Goal: Information Seeking & Learning: Learn about a topic

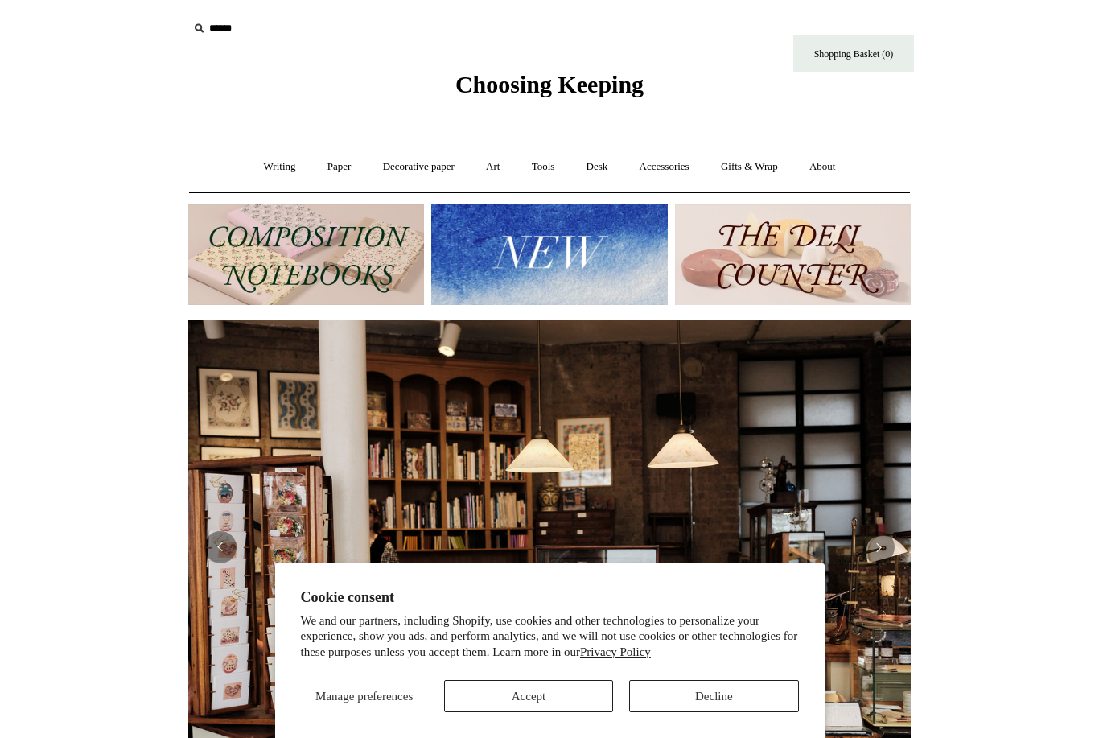
click at [577, 680] on button "Accept" at bounding box center [528, 696] width 169 height 32
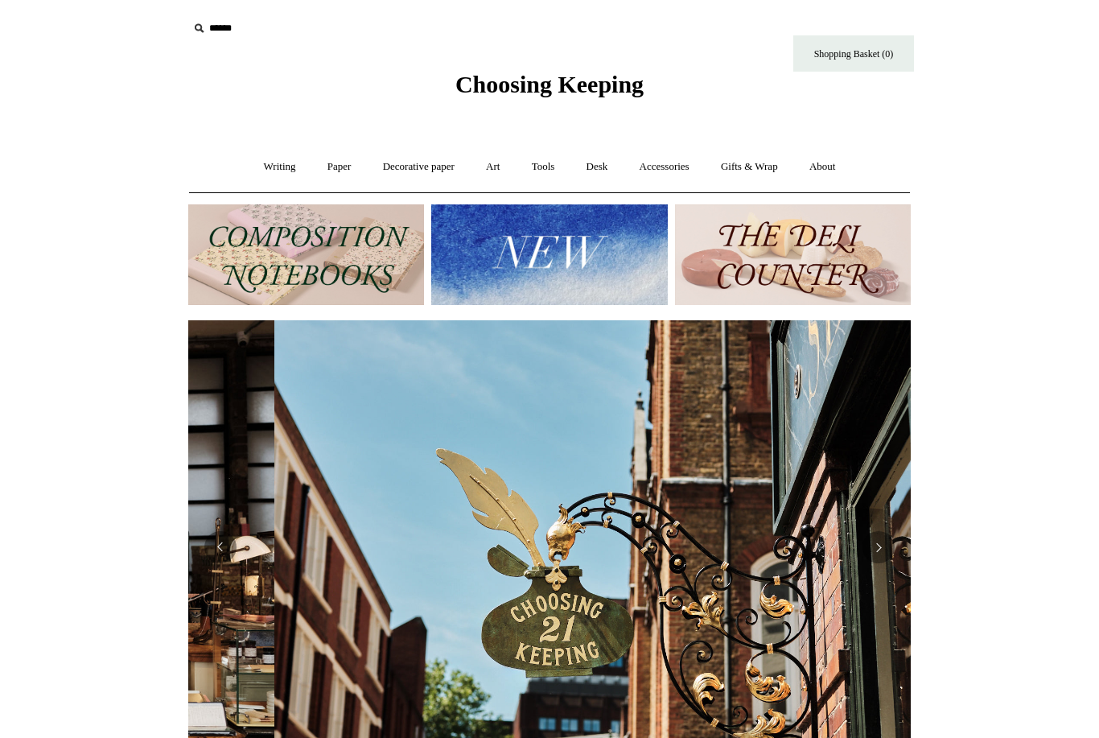
scroll to position [0, 722]
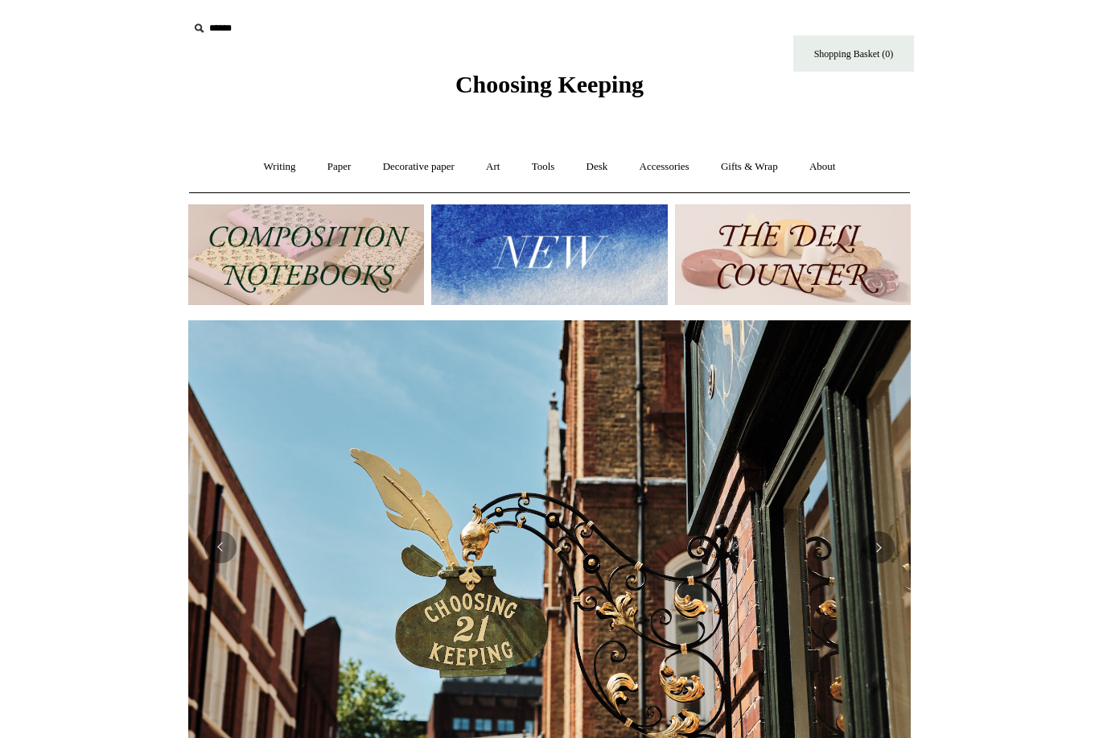
click at [336, 172] on link "Paper +" at bounding box center [339, 167] width 53 height 43
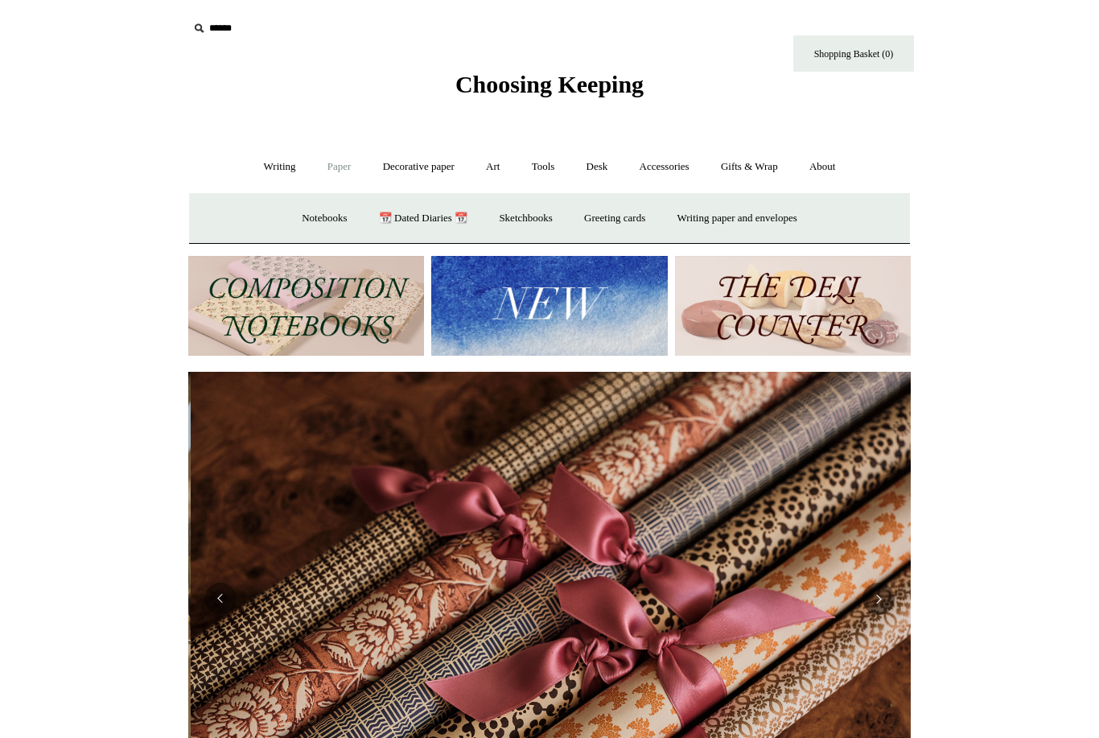
scroll to position [0, 1444]
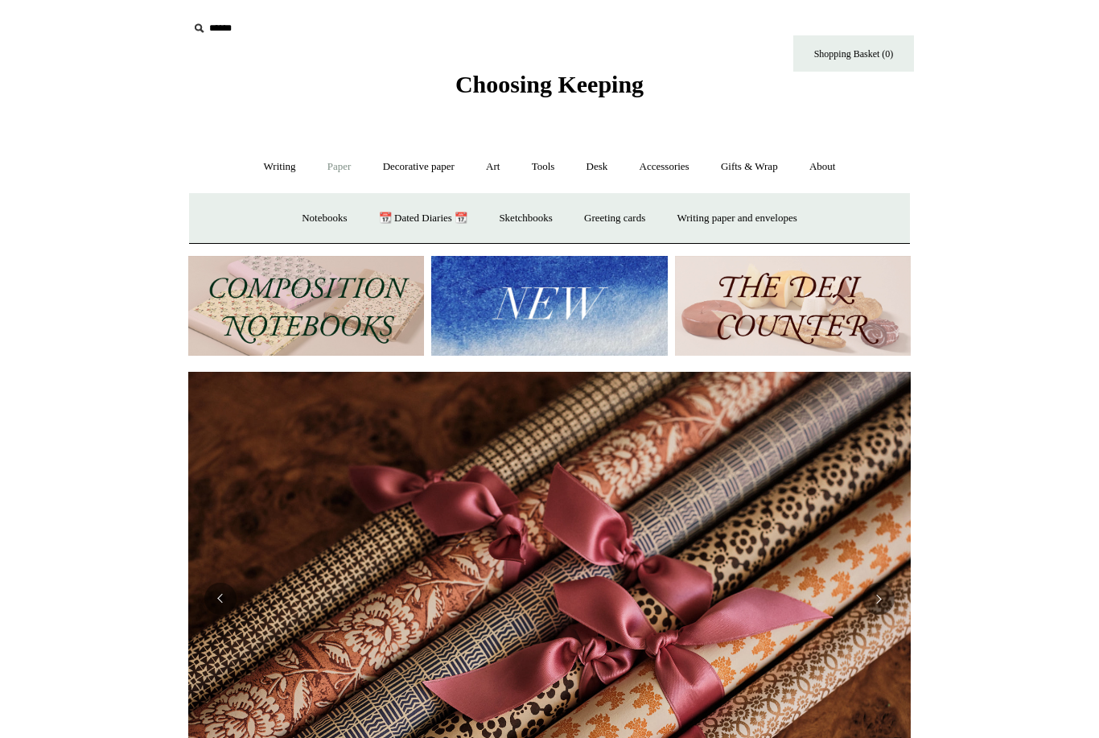
click at [331, 216] on link "Notebooks +" at bounding box center [324, 218] width 74 height 43
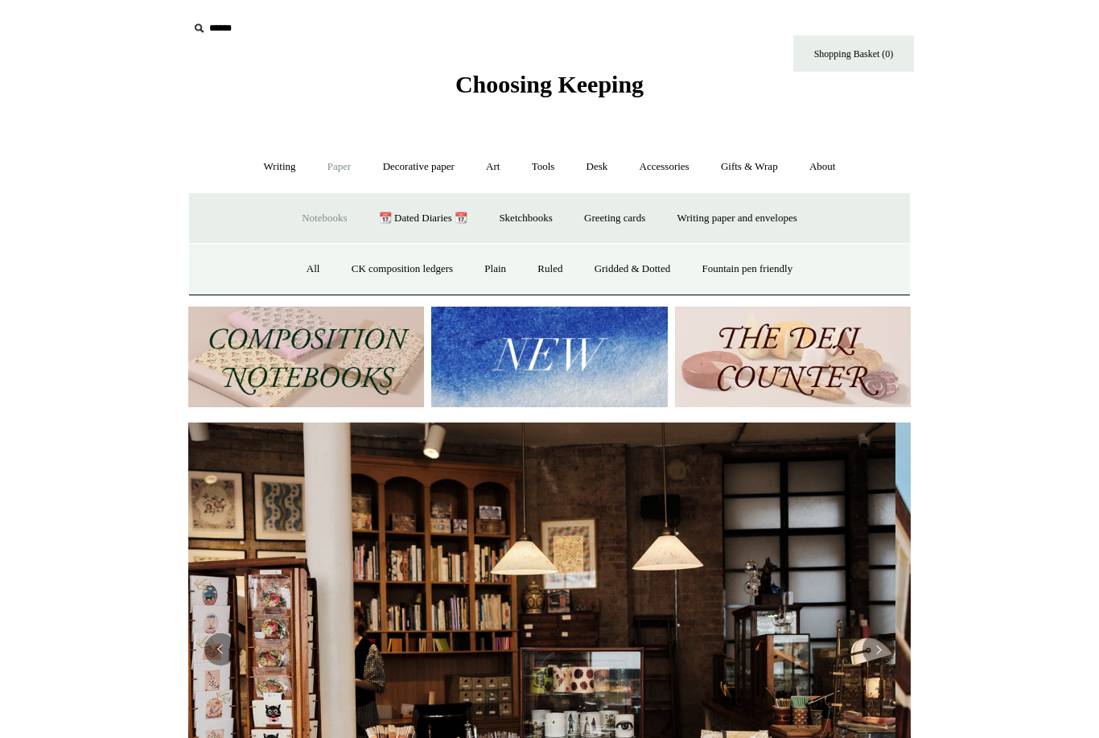
scroll to position [0, 0]
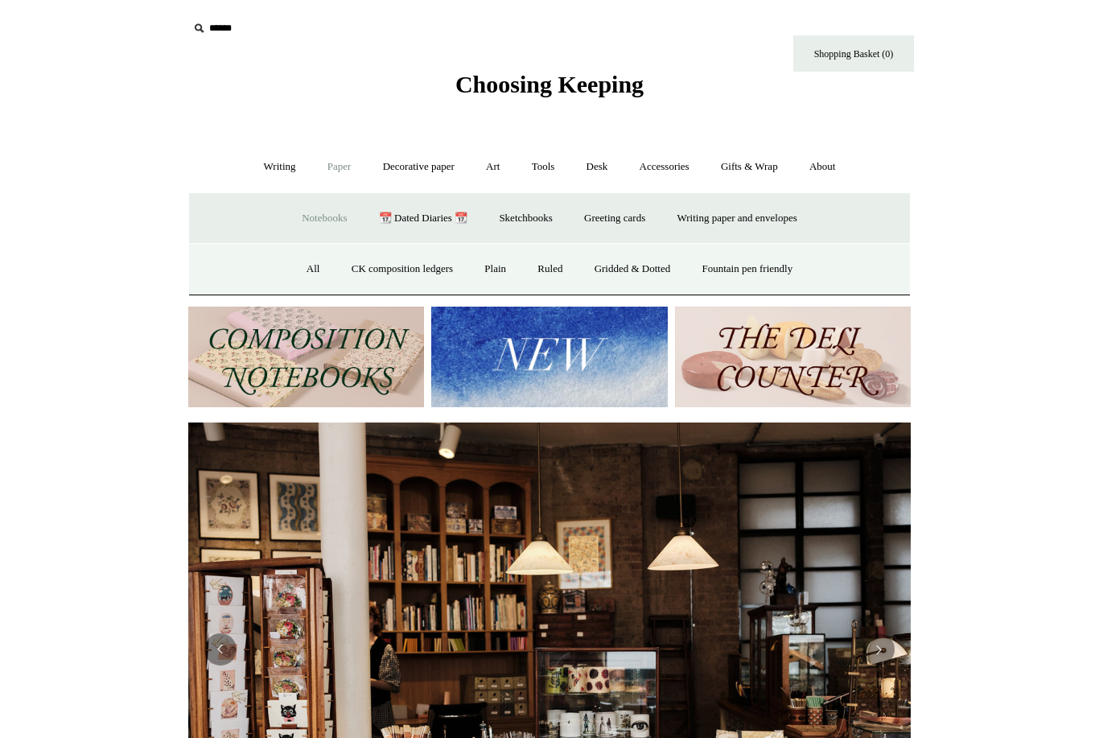
click at [494, 268] on link "Plain" at bounding box center [495, 269] width 51 height 43
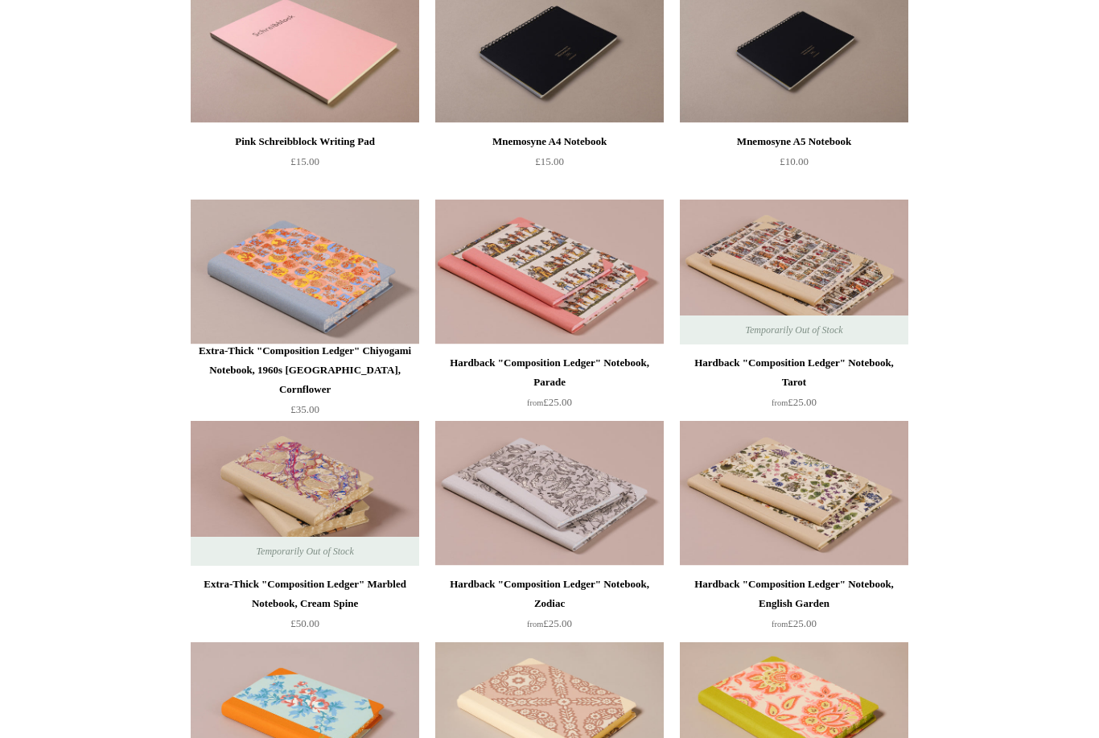
scroll to position [3116, 0]
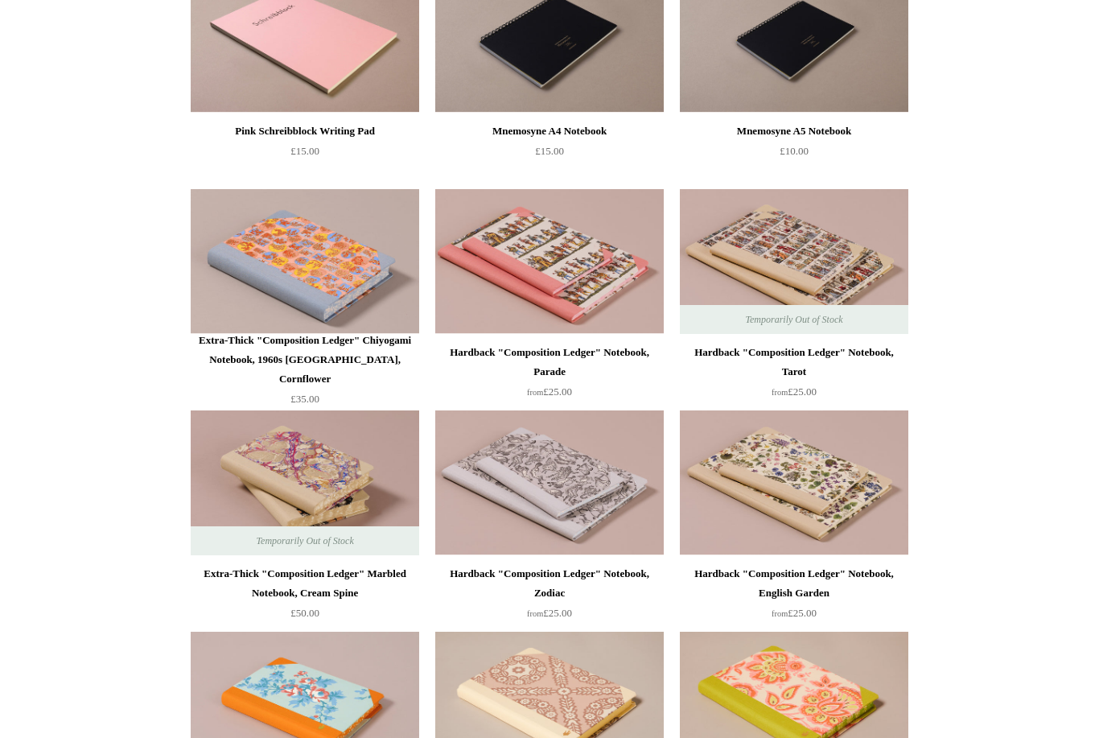
click at [555, 497] on img at bounding box center [549, 483] width 228 height 145
click at [561, 428] on img at bounding box center [549, 483] width 228 height 145
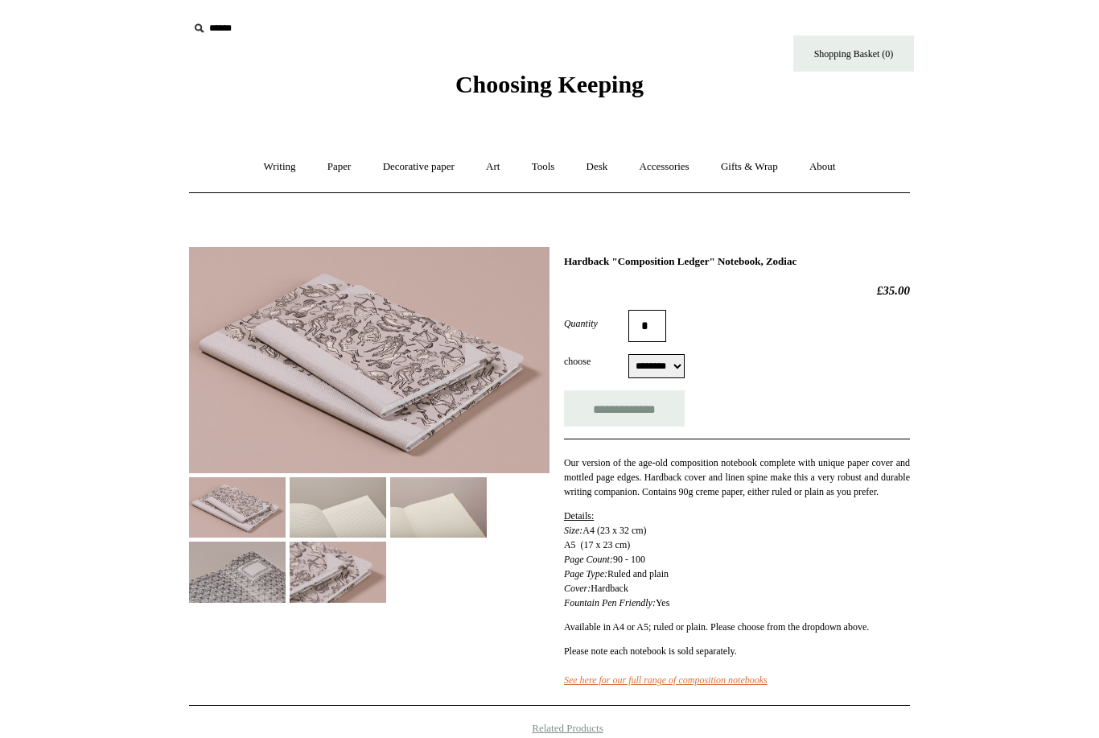
click at [259, 495] on img at bounding box center [237, 507] width 97 height 60
click at [339, 569] on img at bounding box center [338, 571] width 97 height 60
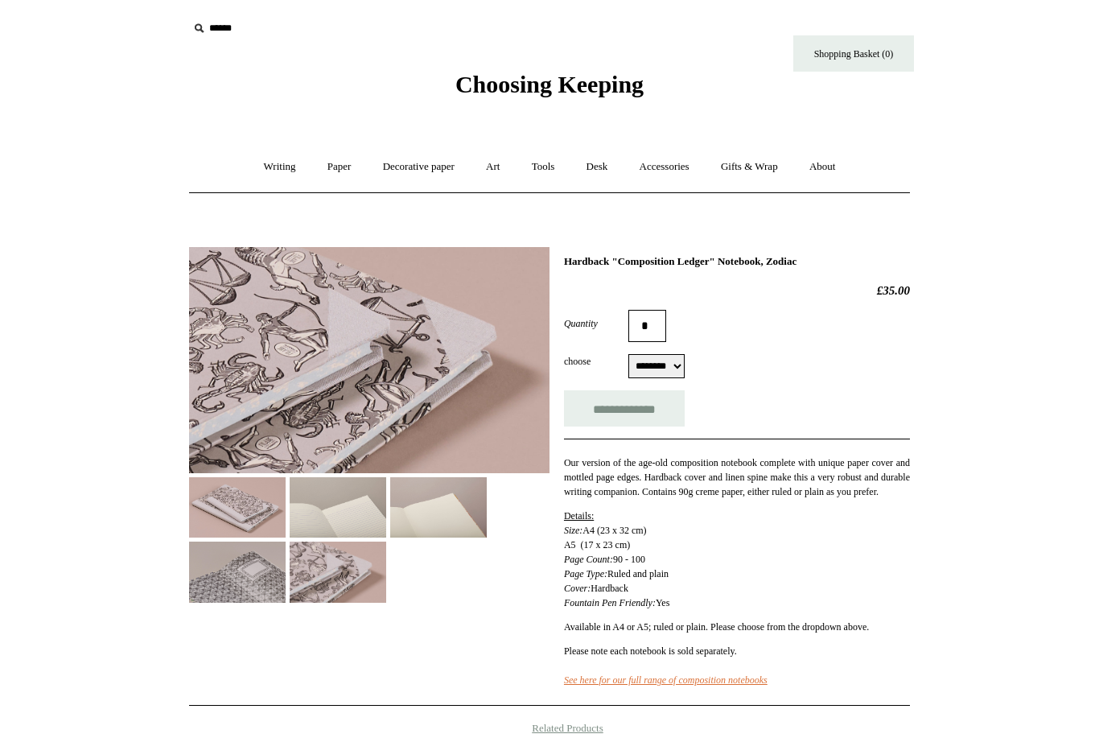
click at [441, 499] on img at bounding box center [438, 507] width 97 height 60
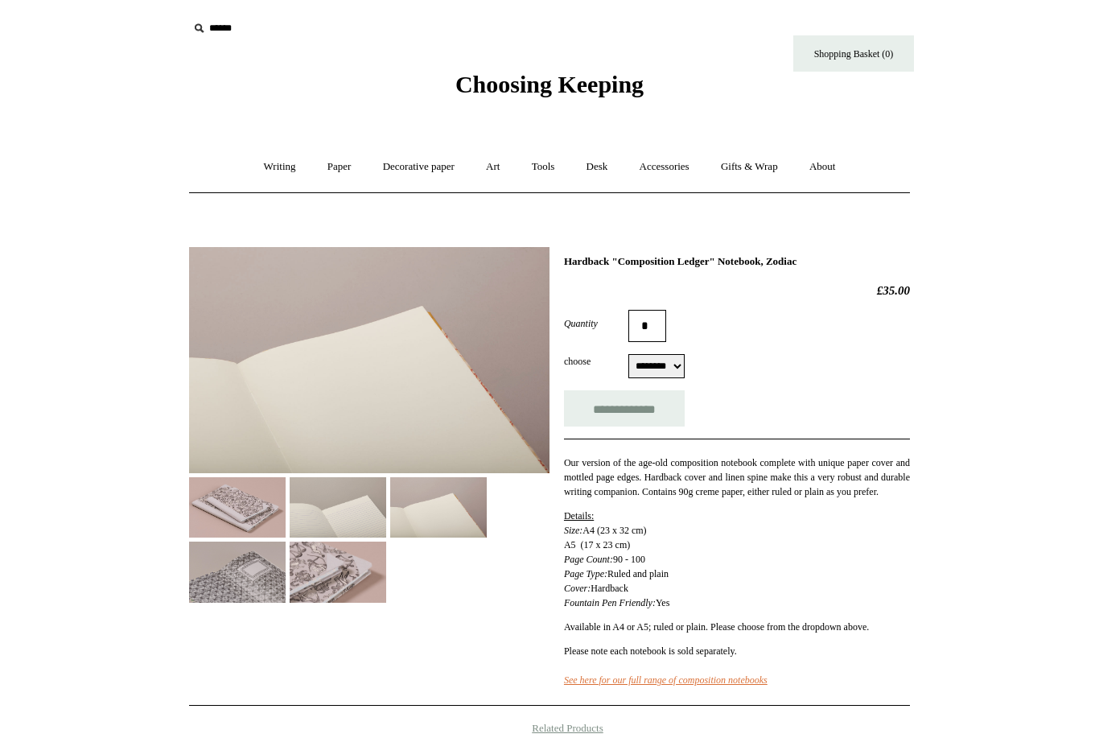
click at [243, 576] on img at bounding box center [237, 571] width 97 height 60
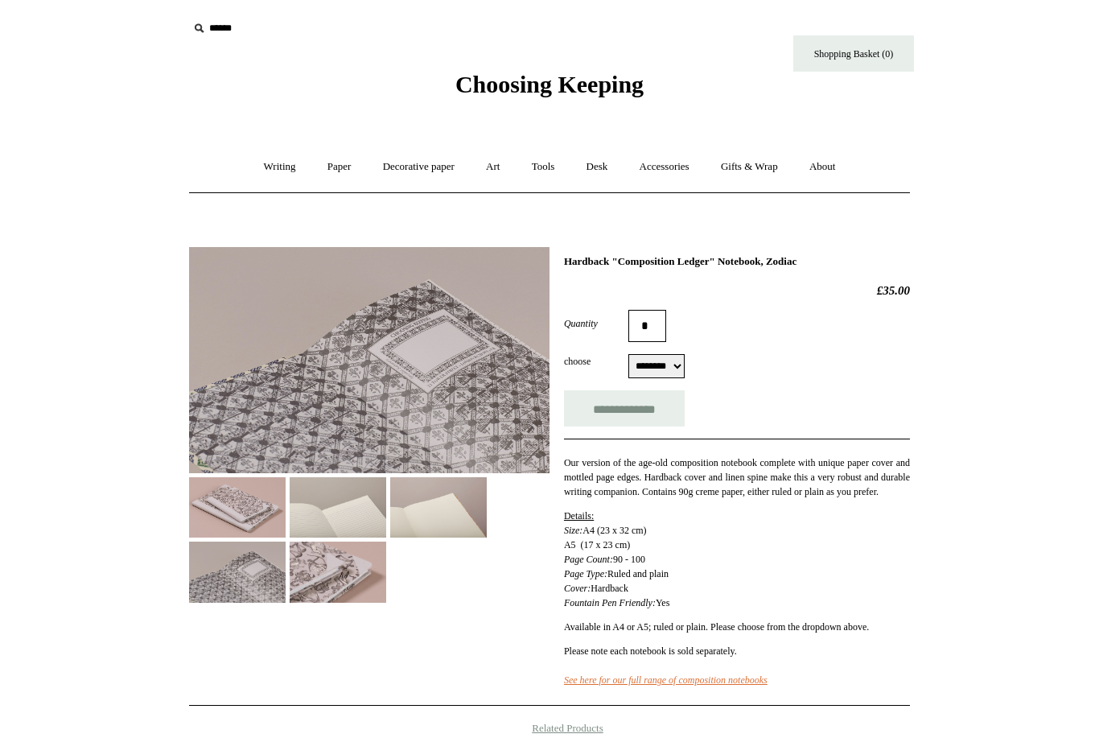
click at [239, 504] on img at bounding box center [237, 507] width 97 height 60
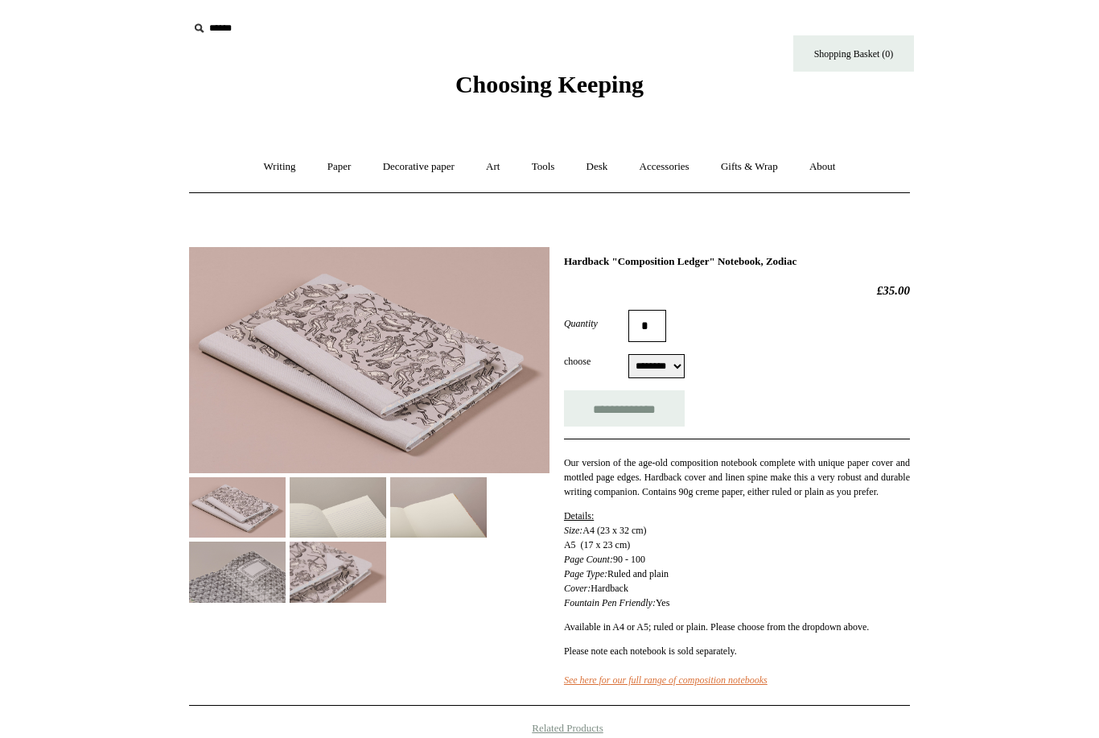
click at [343, 497] on img at bounding box center [338, 507] width 97 height 60
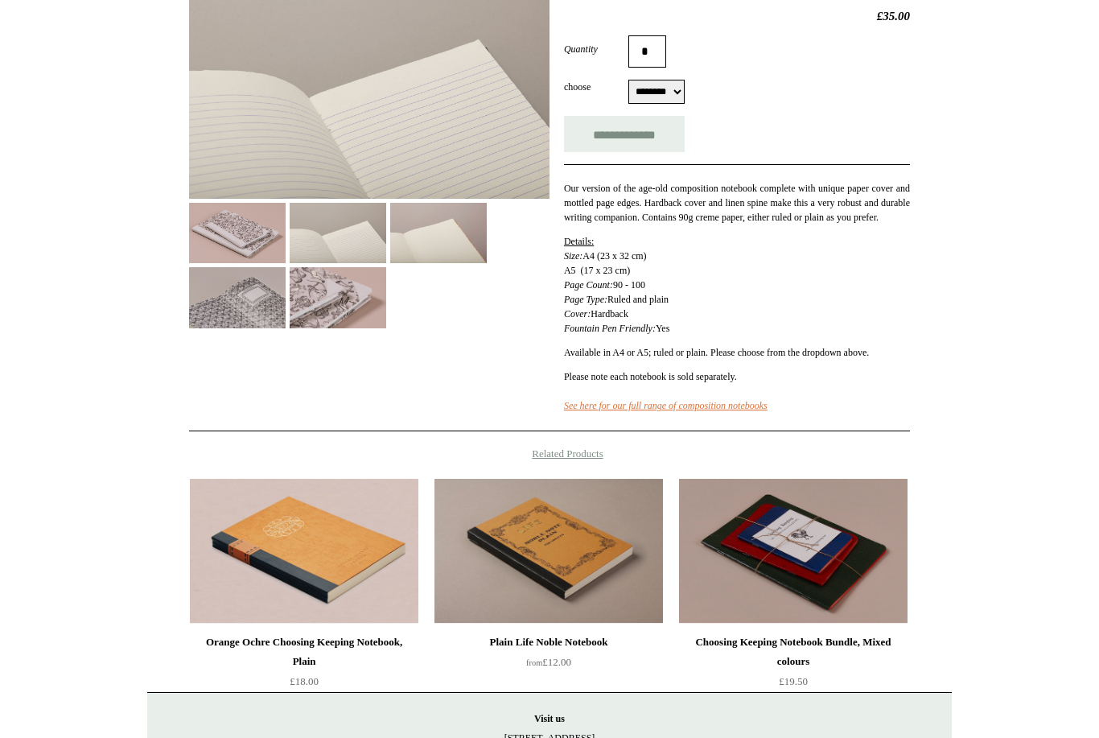
scroll to position [350, 0]
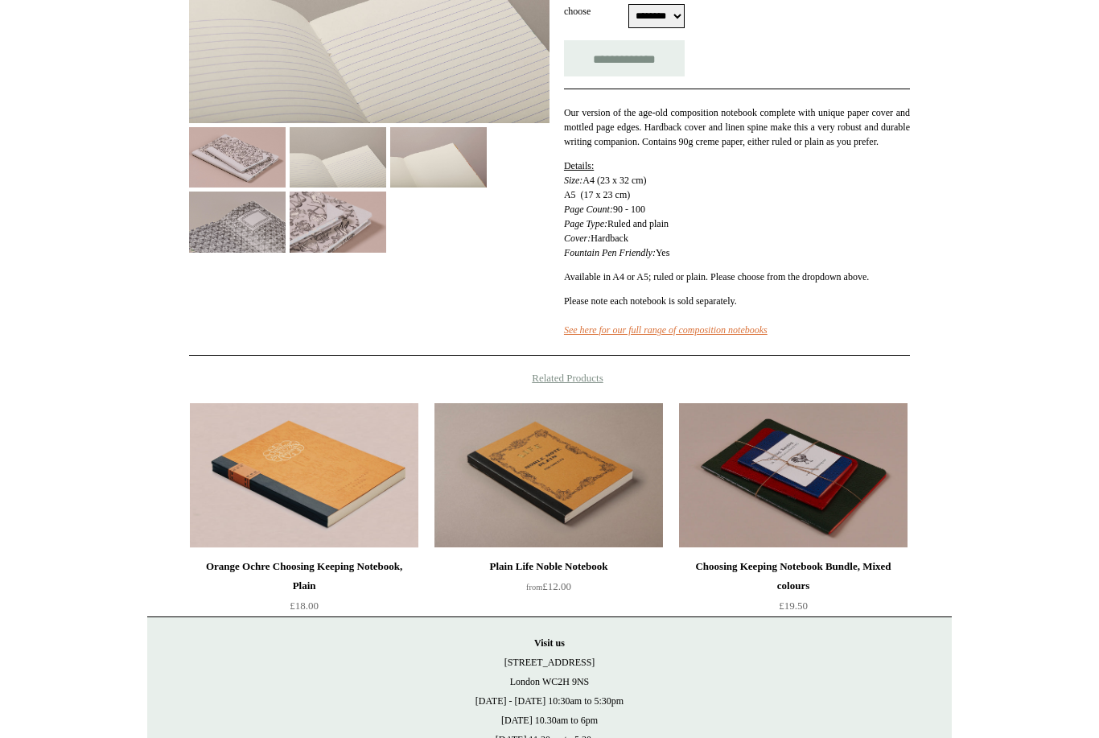
click at [336, 497] on img at bounding box center [304, 475] width 228 height 145
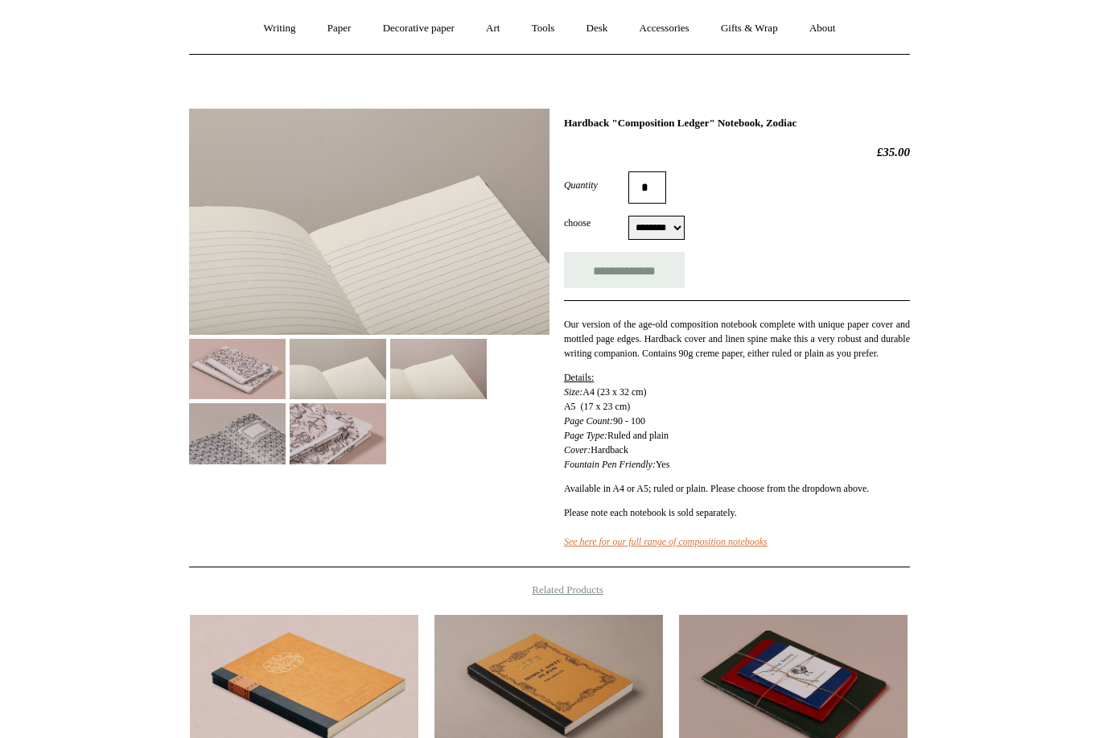
scroll to position [131, 0]
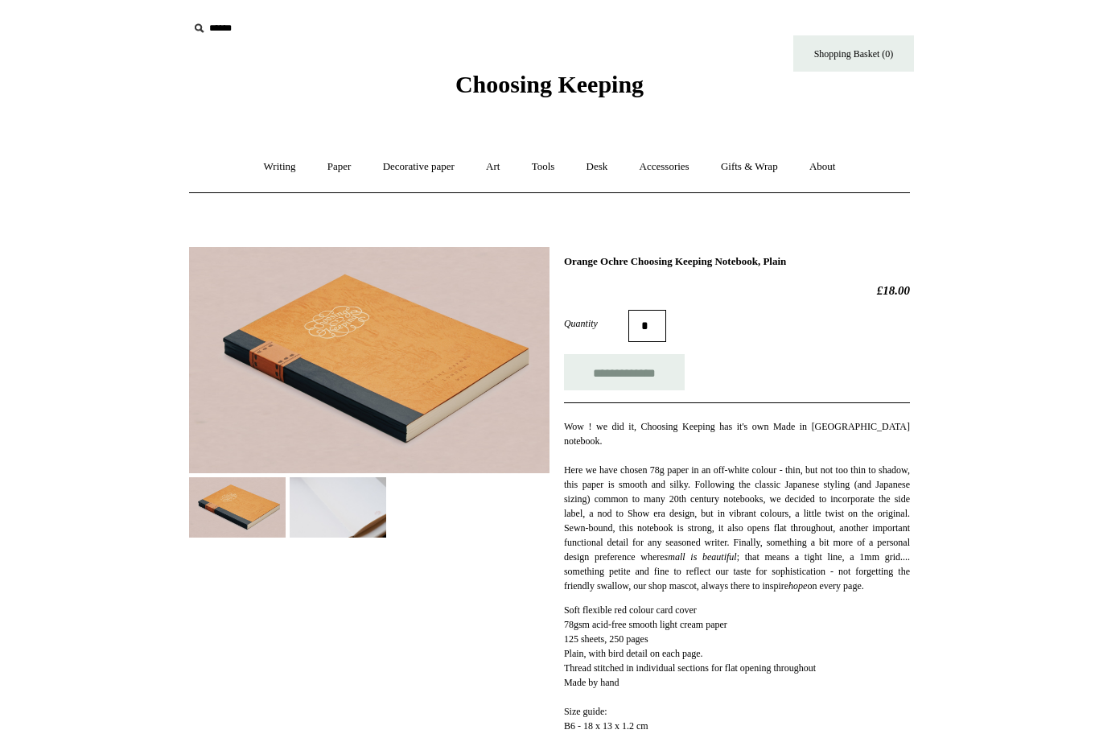
click at [331, 507] on img at bounding box center [338, 507] width 97 height 60
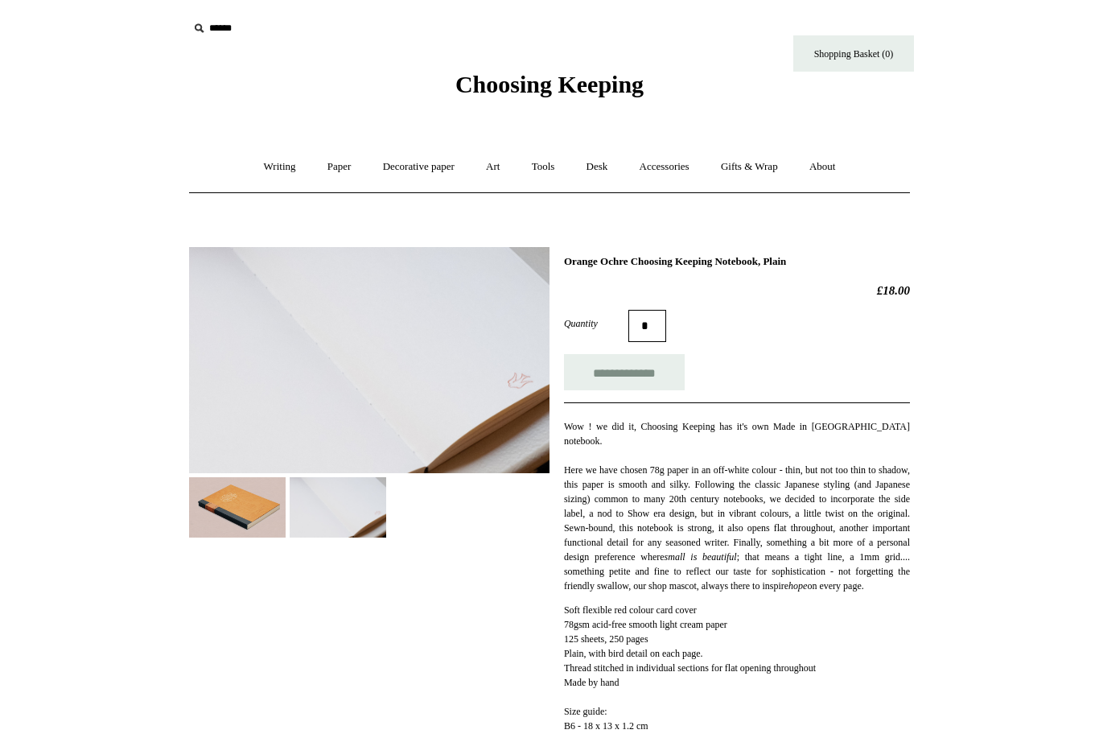
click at [229, 503] on img at bounding box center [237, 507] width 97 height 60
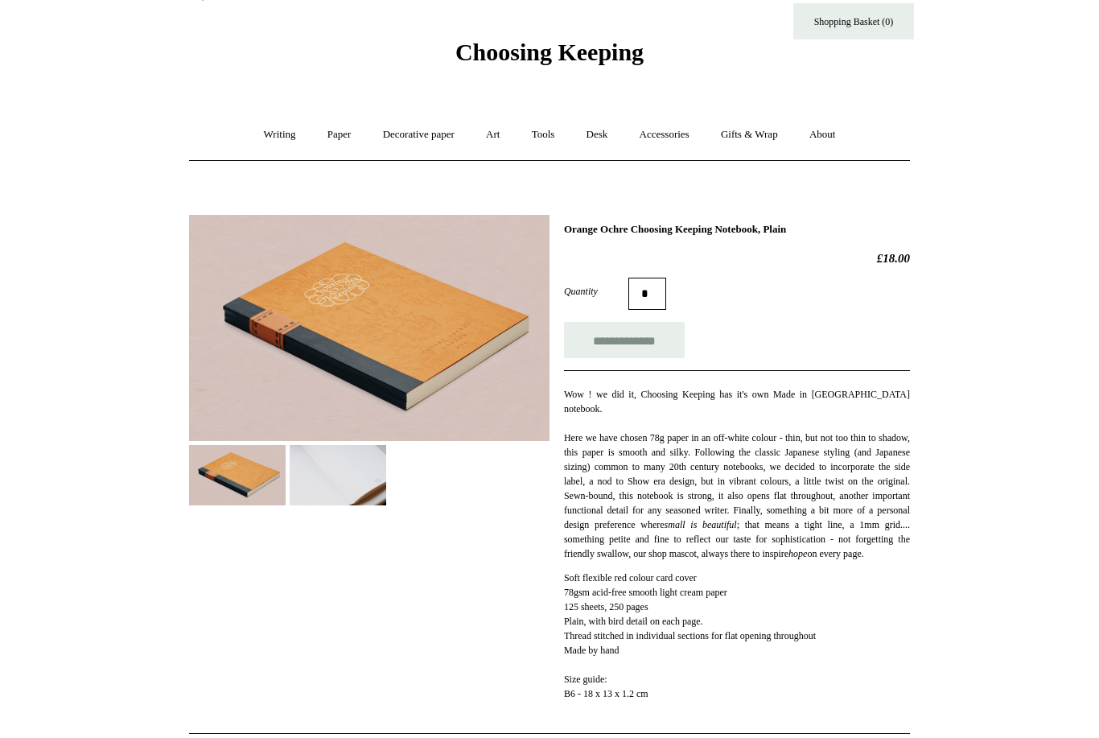
scroll to position [47, 0]
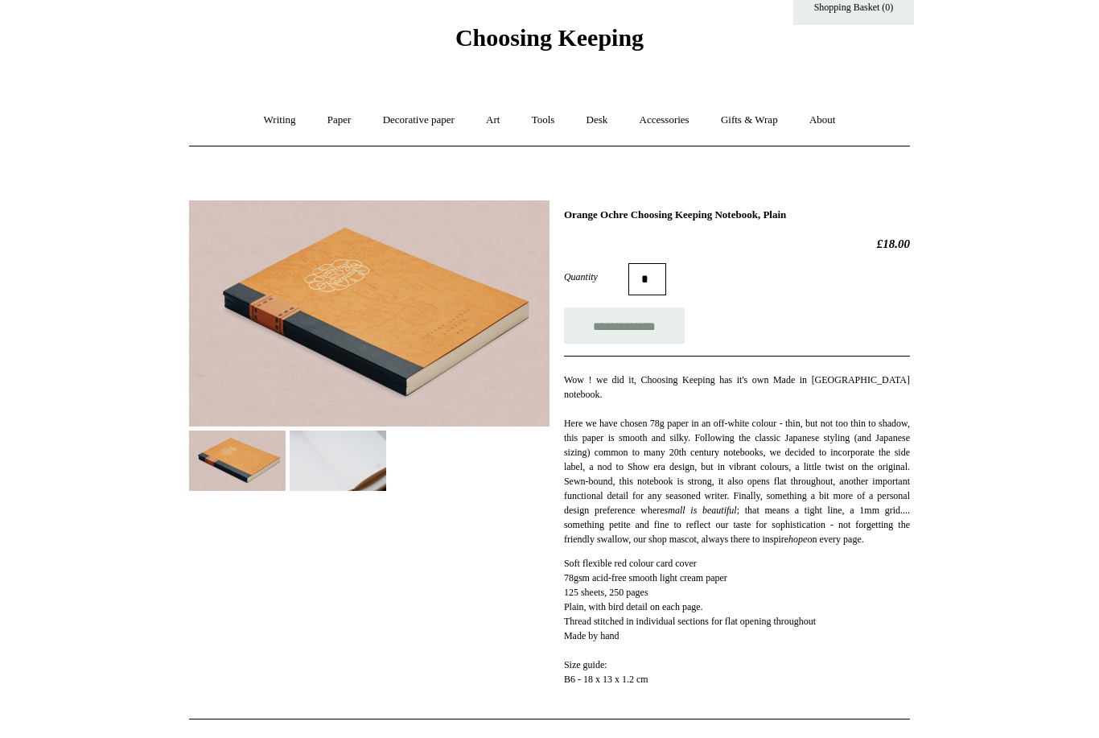
click at [645, 322] on input "**********" at bounding box center [624, 325] width 121 height 36
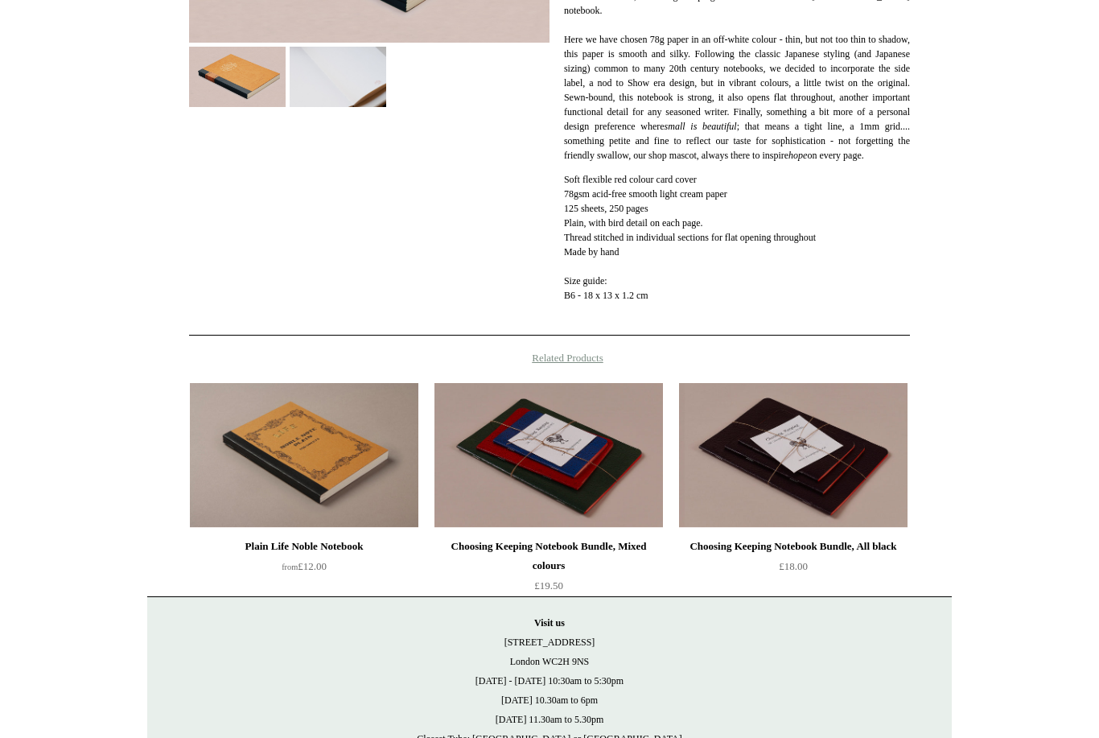
type input "**********"
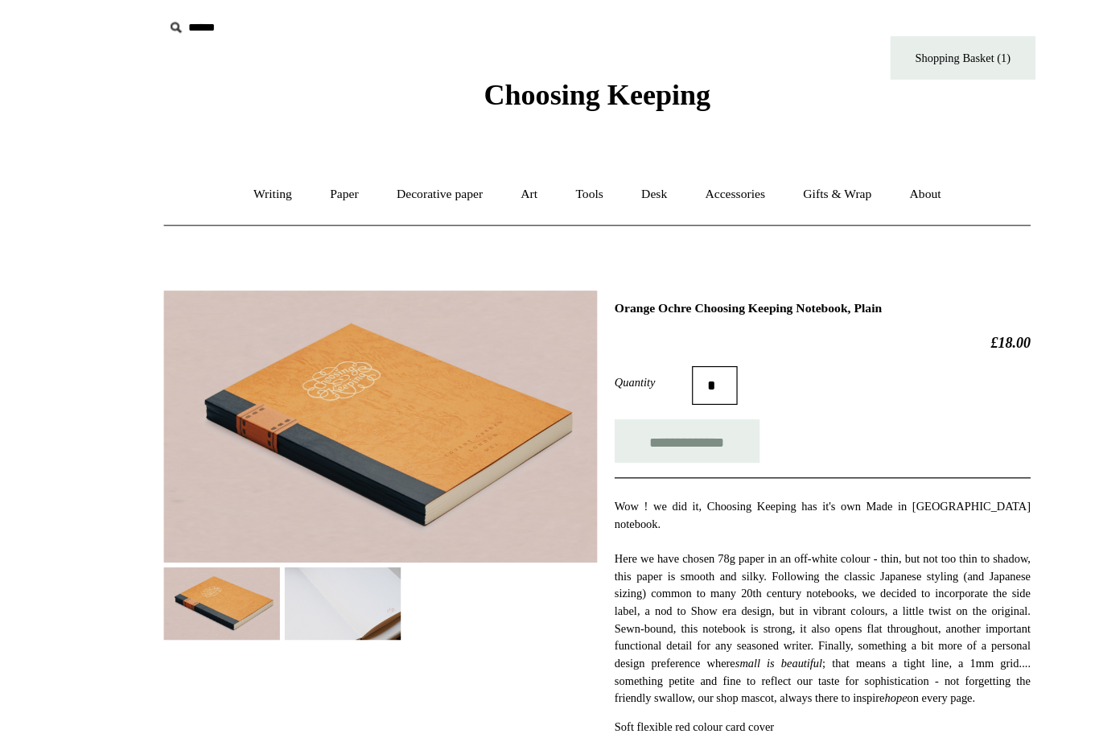
scroll to position [0, 0]
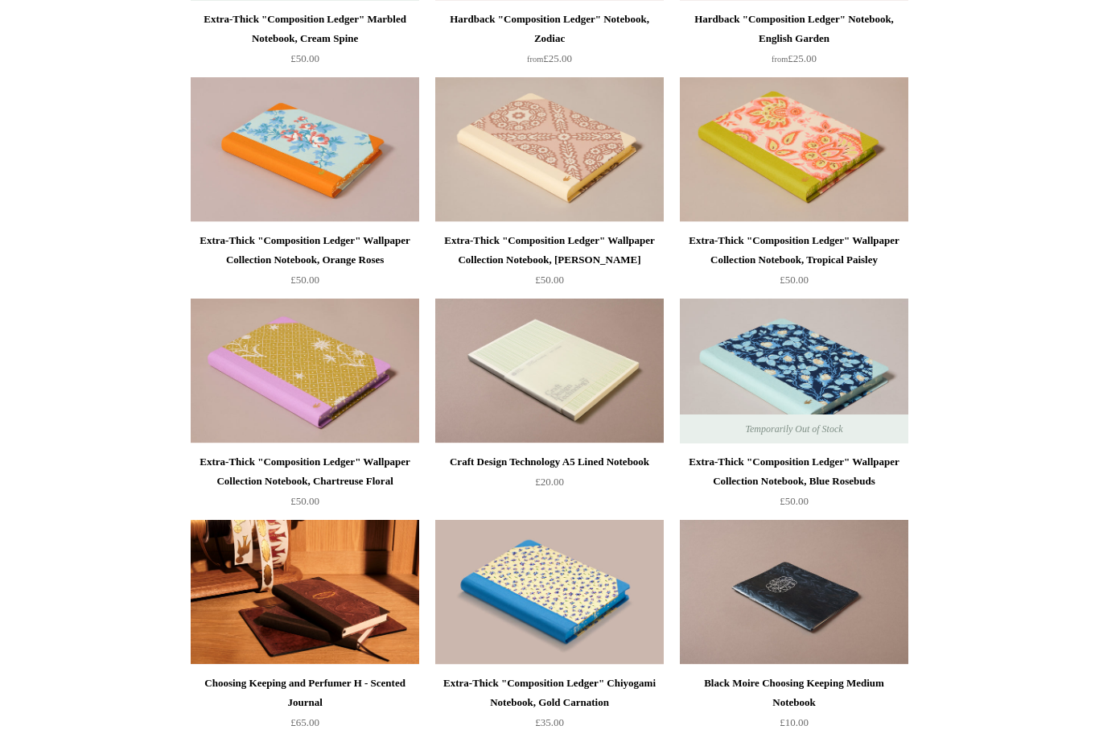
scroll to position [3704, 0]
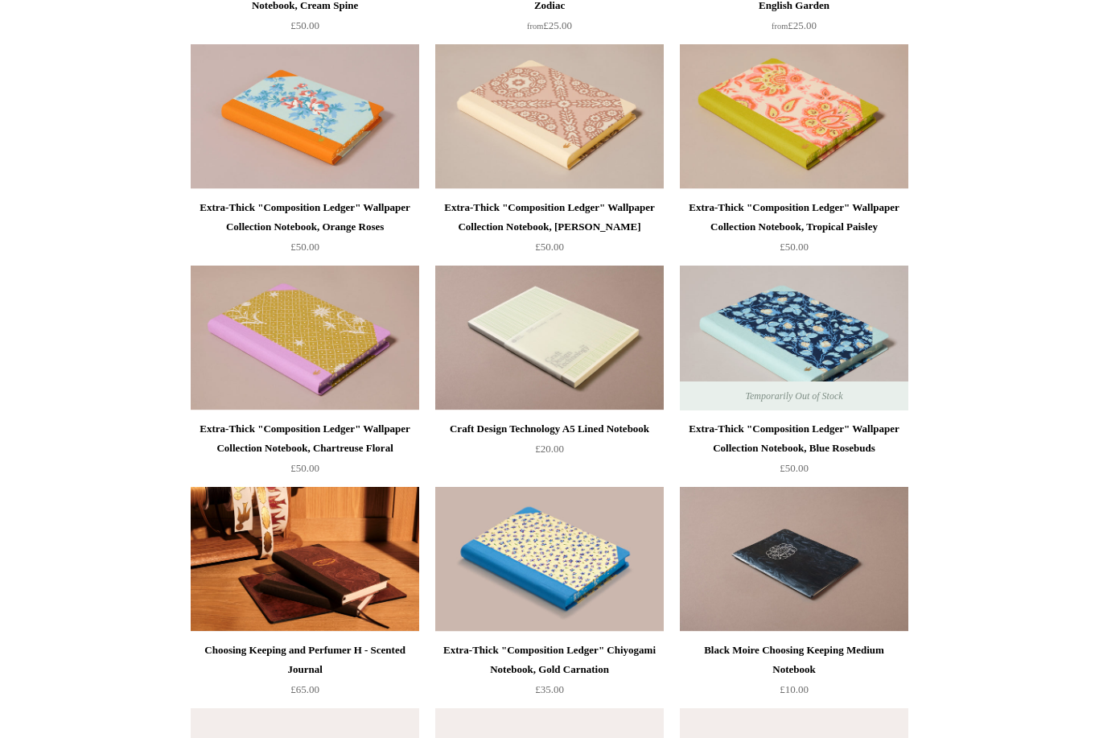
click at [548, 583] on img at bounding box center [549, 559] width 228 height 145
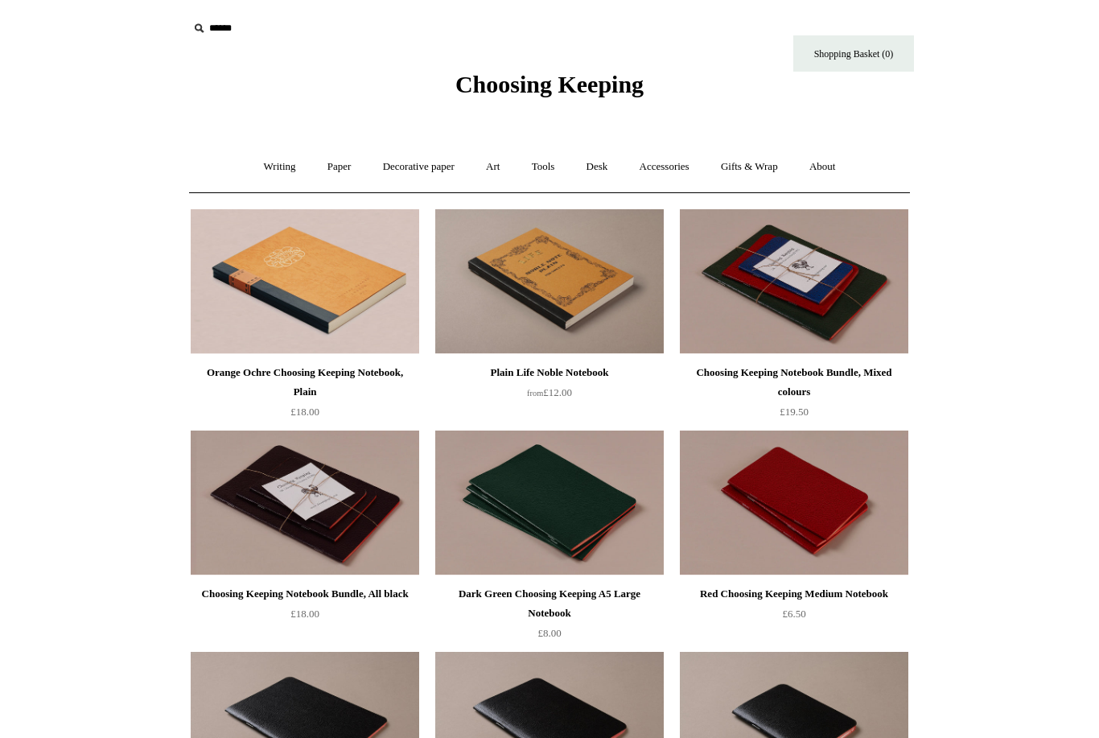
scroll to position [3755, 0]
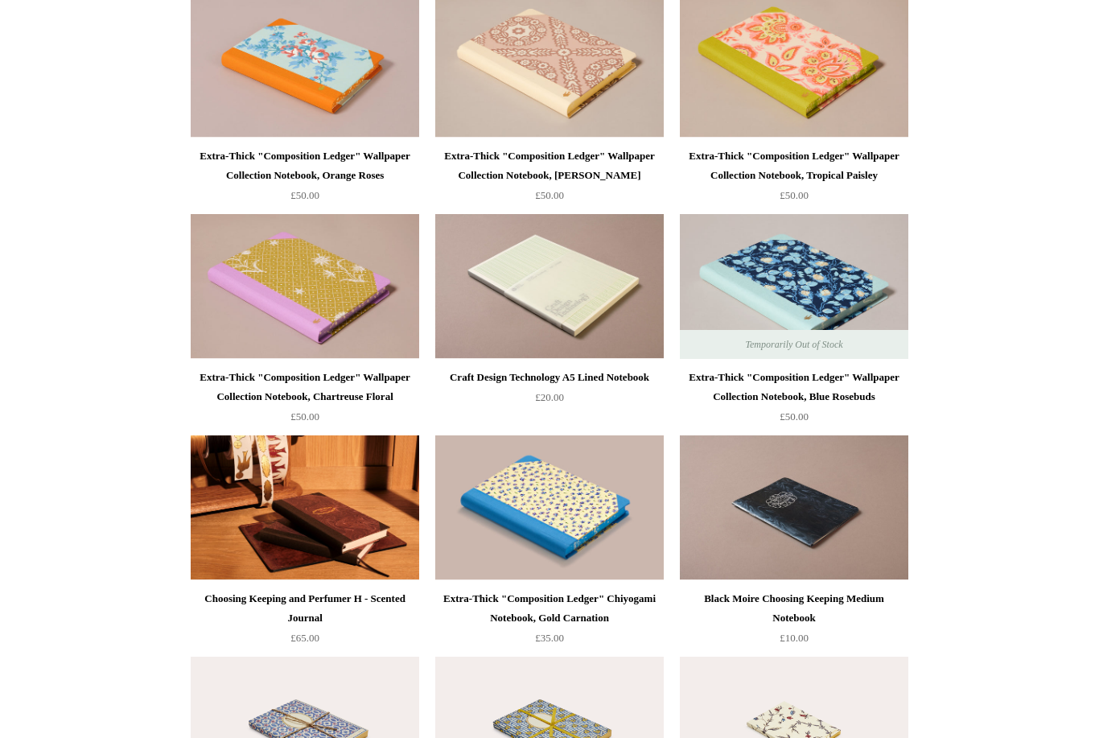
click at [553, 532] on img at bounding box center [549, 507] width 228 height 145
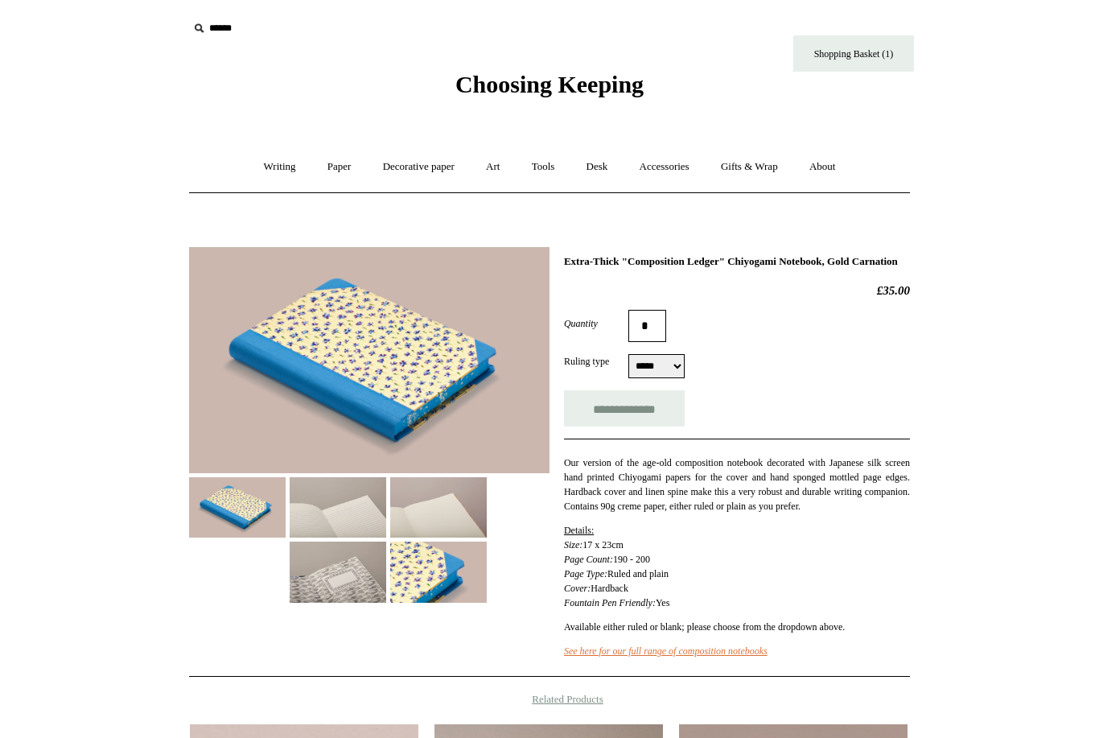
click at [406, 365] on img at bounding box center [369, 360] width 360 height 226
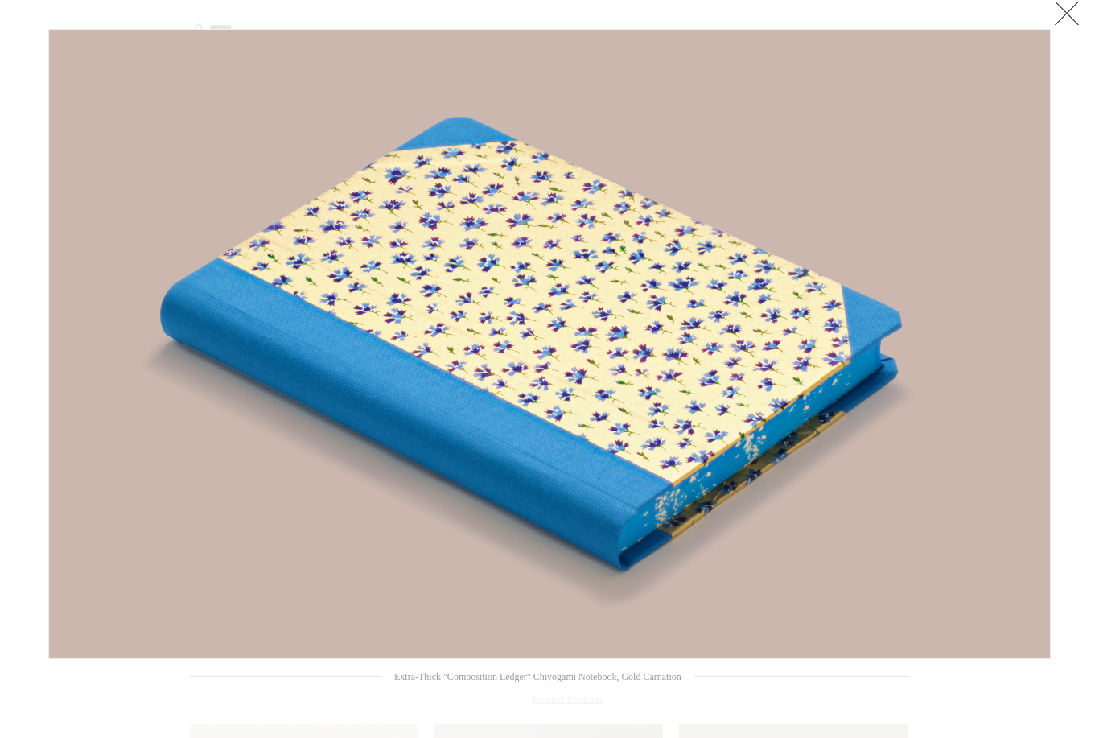
click at [1068, 11] on link at bounding box center [1066, 13] width 32 height 32
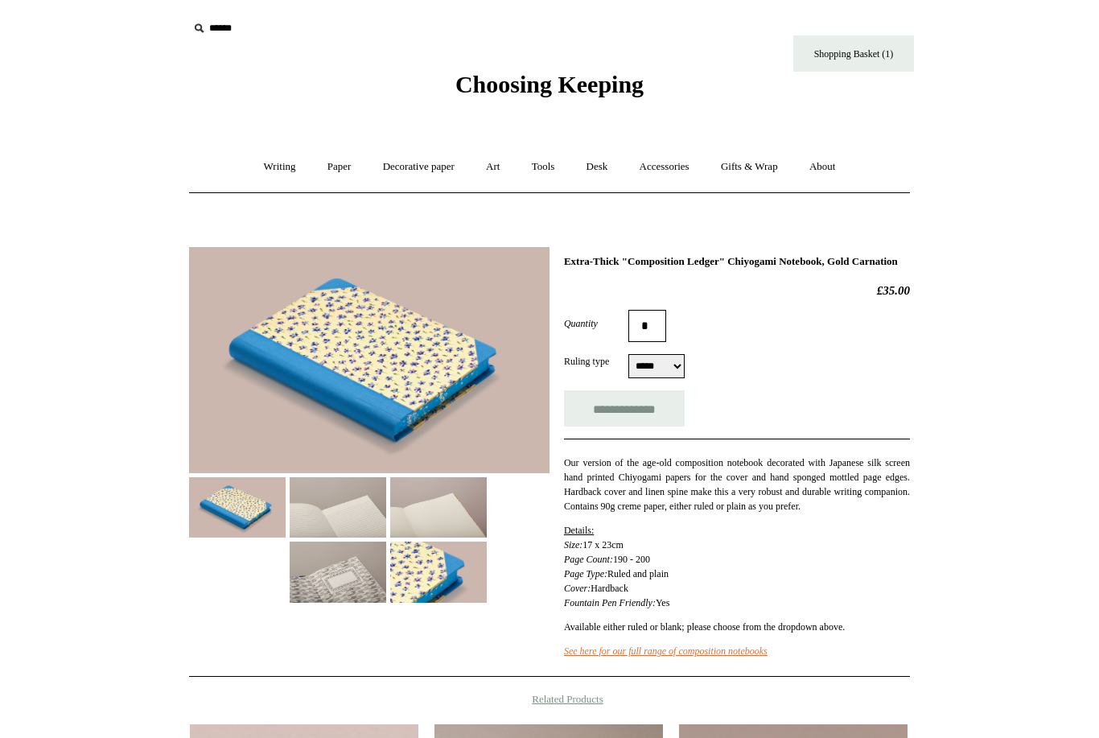
click at [436, 507] on img at bounding box center [438, 507] width 97 height 60
